Goal: Task Accomplishment & Management: Manage account settings

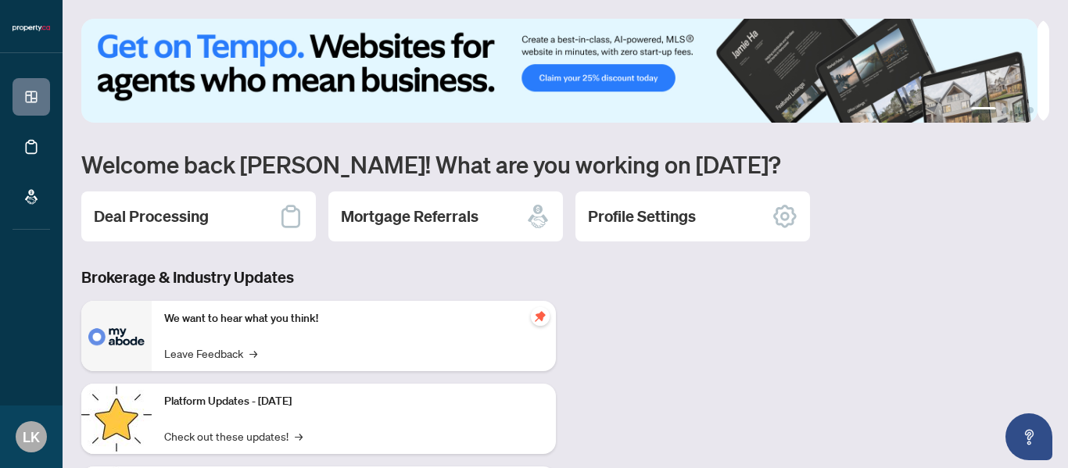
click at [138, 217] on h2 "Deal Processing" at bounding box center [151, 217] width 115 height 22
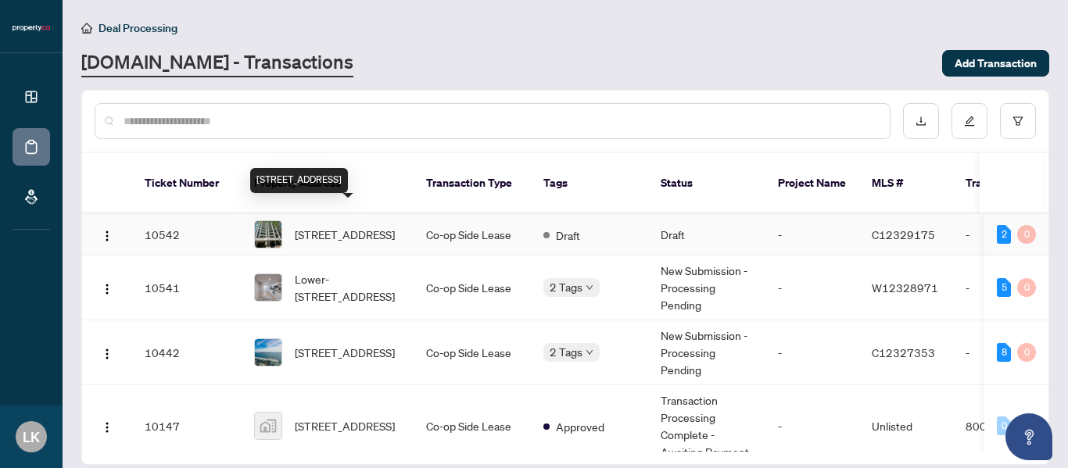
click at [307, 226] on span "[STREET_ADDRESS]" at bounding box center [345, 234] width 100 height 17
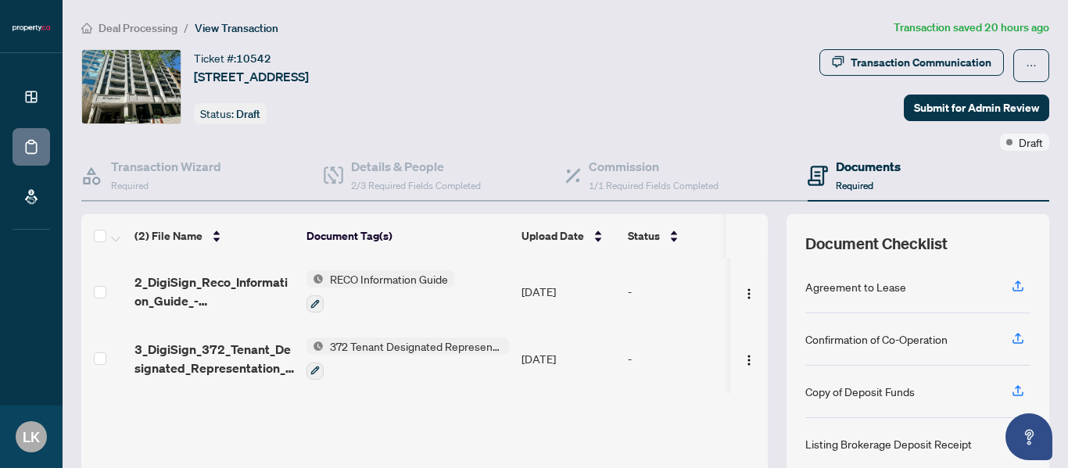
scroll to position [186, 0]
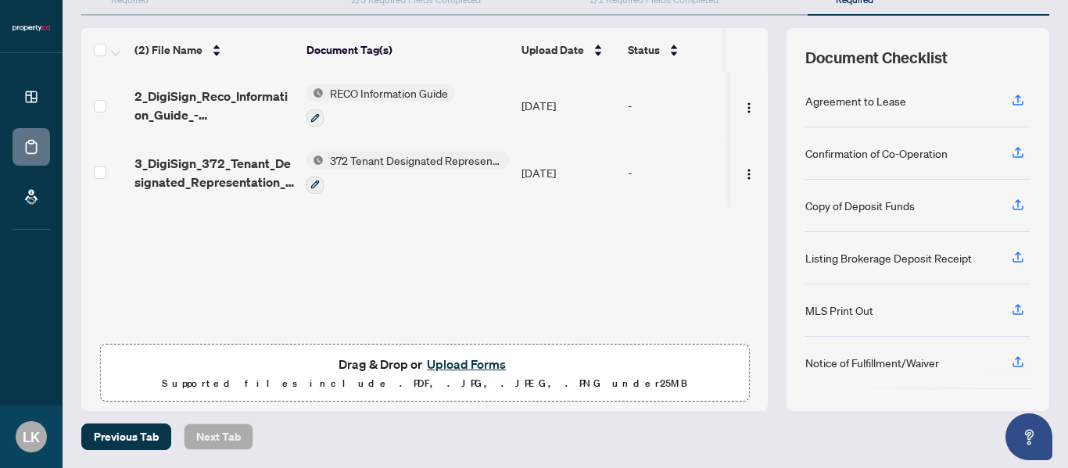
click at [447, 364] on button "Upload Forms" at bounding box center [466, 364] width 88 height 20
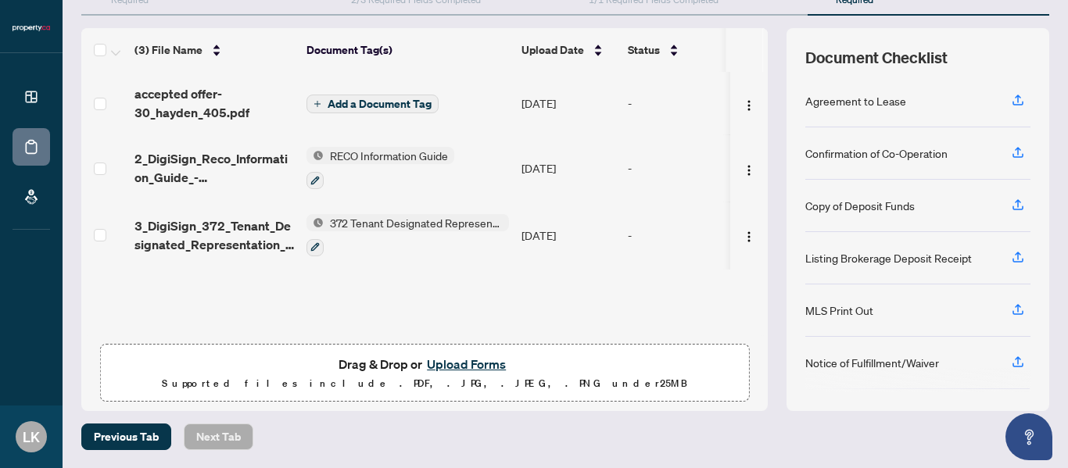
click at [389, 104] on span "Add a Document Tag" at bounding box center [380, 104] width 104 height 11
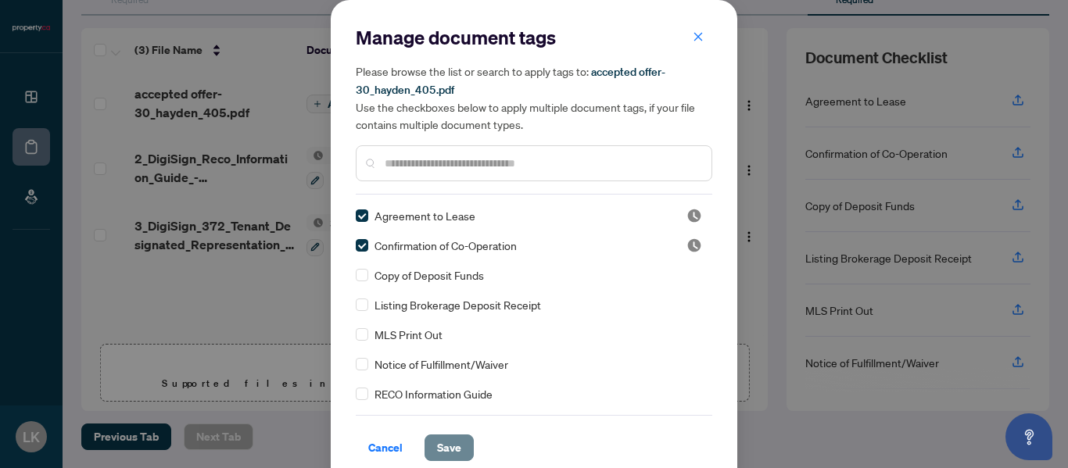
click at [447, 445] on span "Save" at bounding box center [449, 448] width 24 height 25
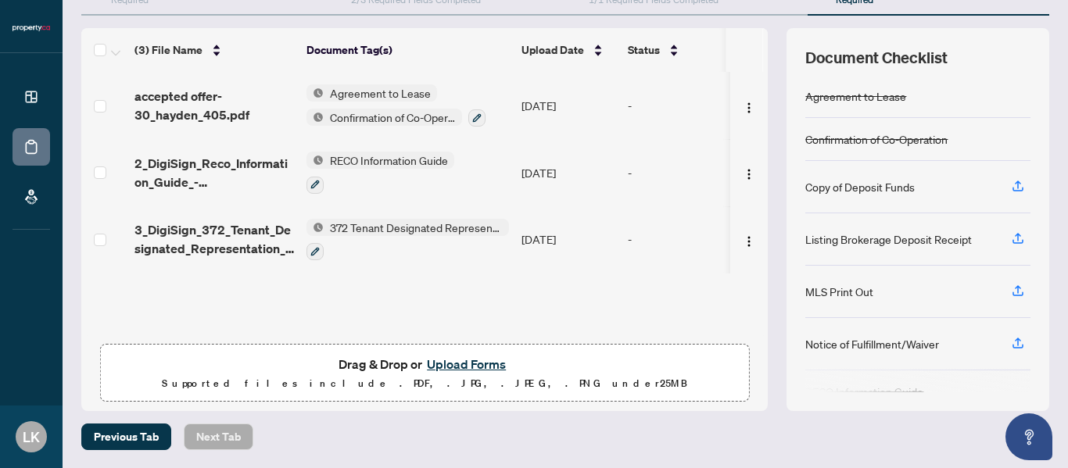
scroll to position [30, 0]
